Goal: Contribute content: Add original content to the website for others to see

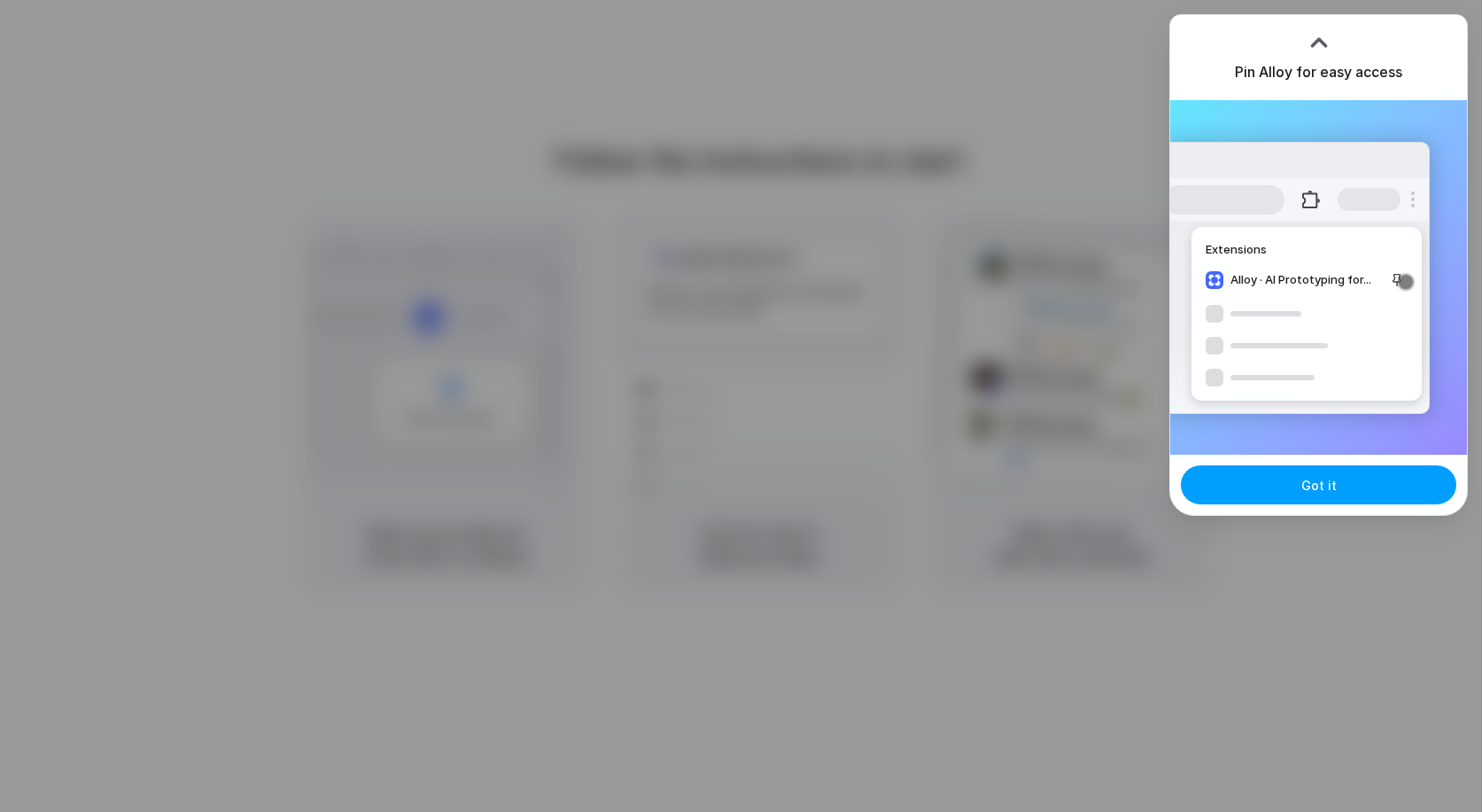
click at [1331, 482] on span "Got it" at bounding box center [1319, 486] width 36 height 19
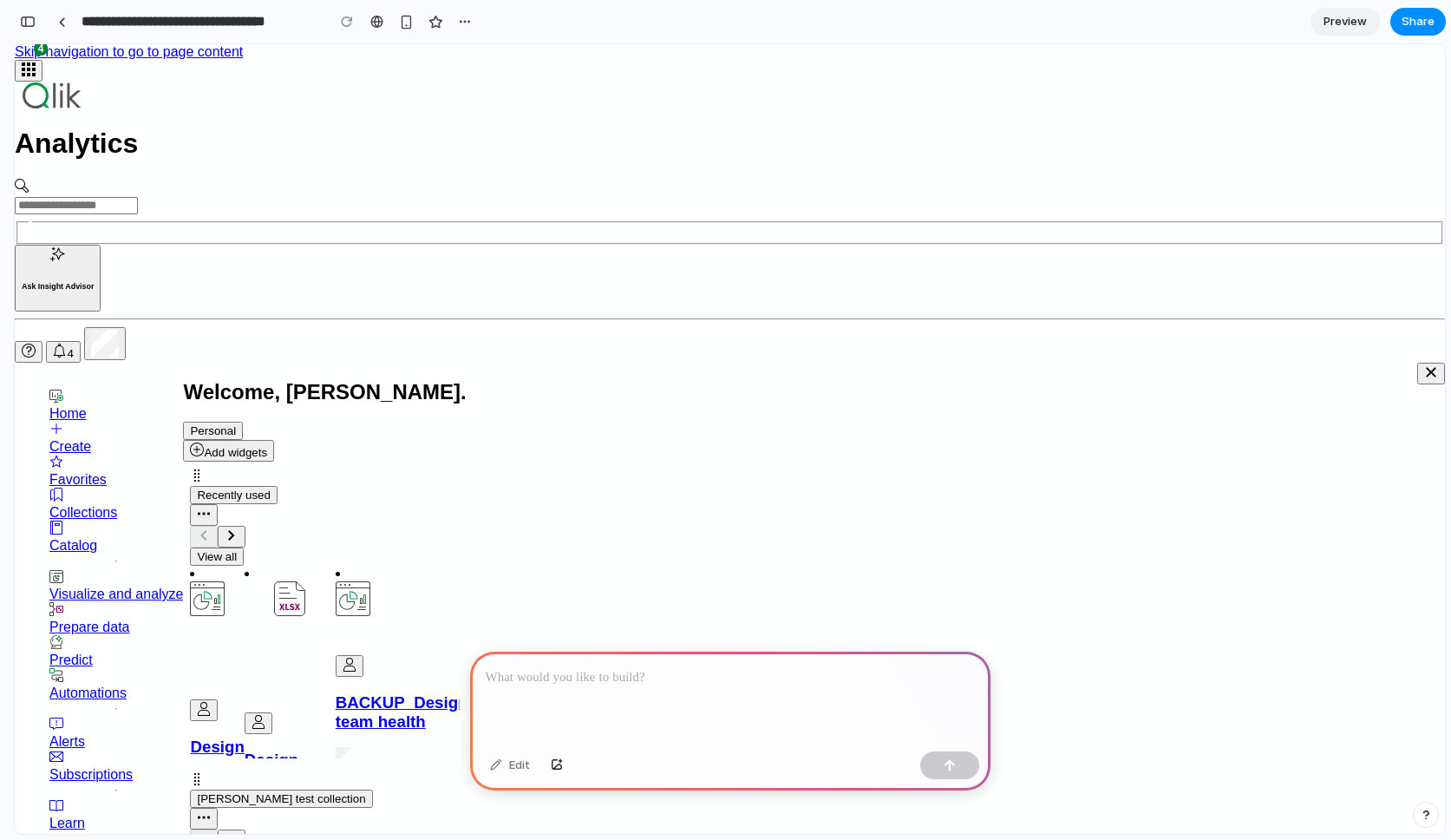
click at [649, 673] on p at bounding box center [730, 677] width 489 height 21
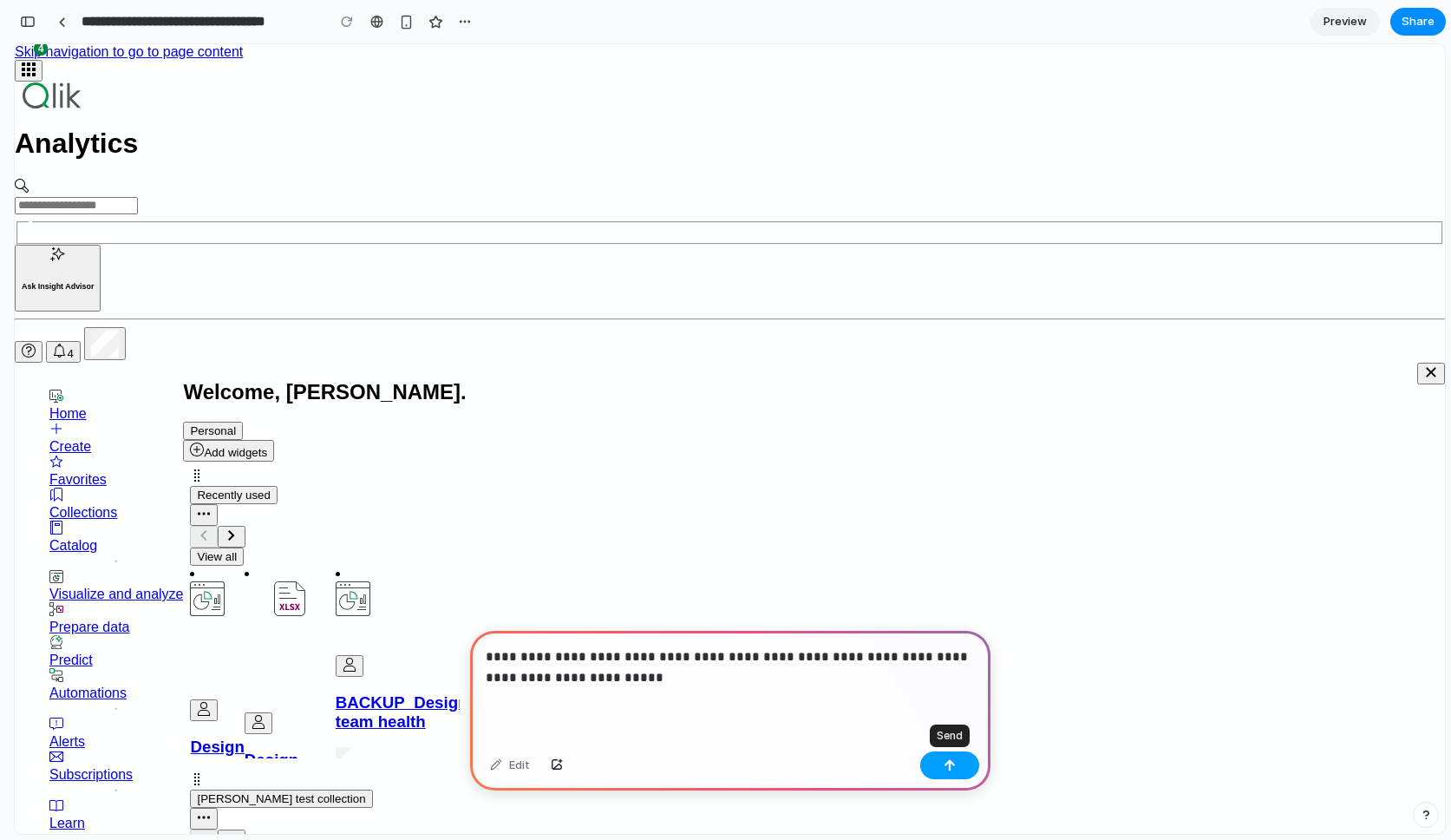
click at [941, 762] on button "button" at bounding box center [950, 765] width 59 height 27
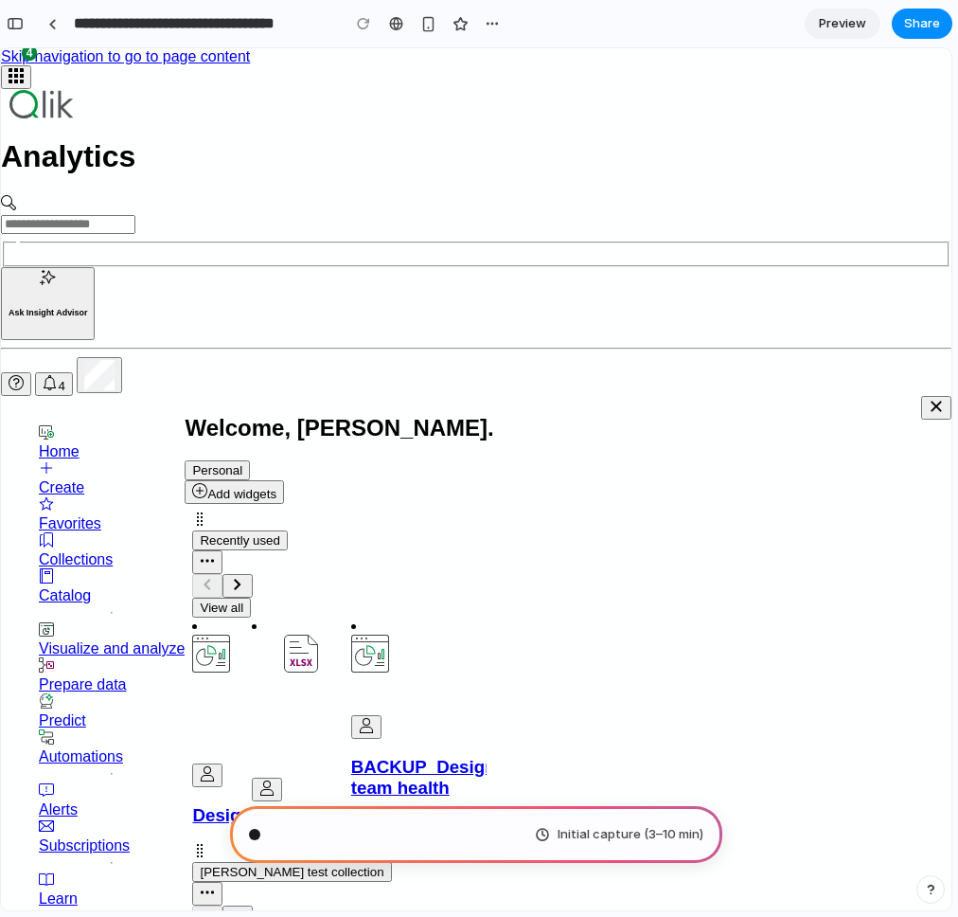
type input "**********"
